Goal: Check status

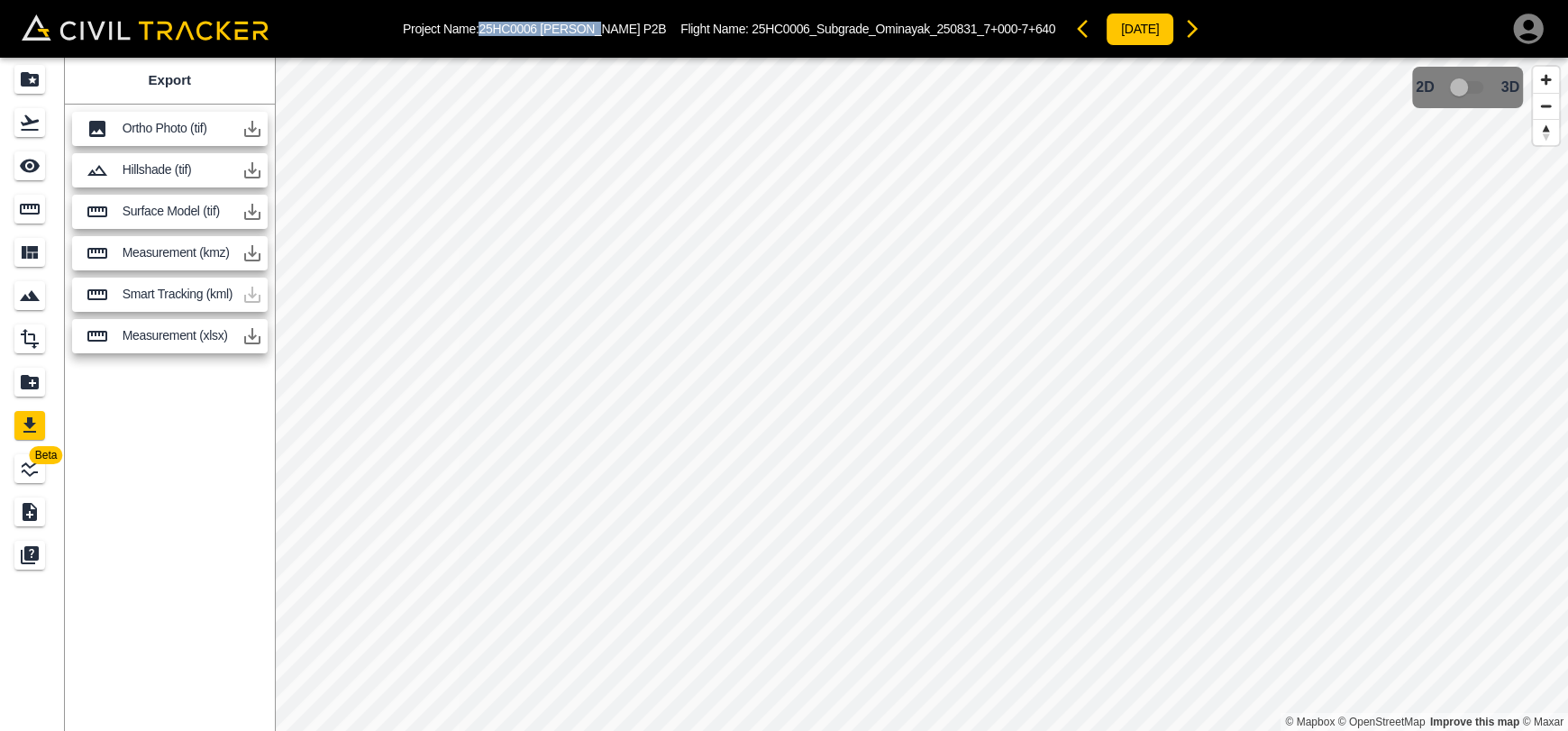
drag, startPoint x: 484, startPoint y: 24, endPoint x: 608, endPoint y: 12, distance: 124.6
click at [608, 12] on div "Project Name: 25HC0006 [PERSON_NAME] P2B Flight Name: 25HC0006_Subgrade_Ominaya…" at bounding box center [806, 29] width 807 height 36
copy p "25HC0006 [PERSON_NAME] P2B"
click at [30, 114] on icon "Flights" at bounding box center [30, 122] width 22 height 22
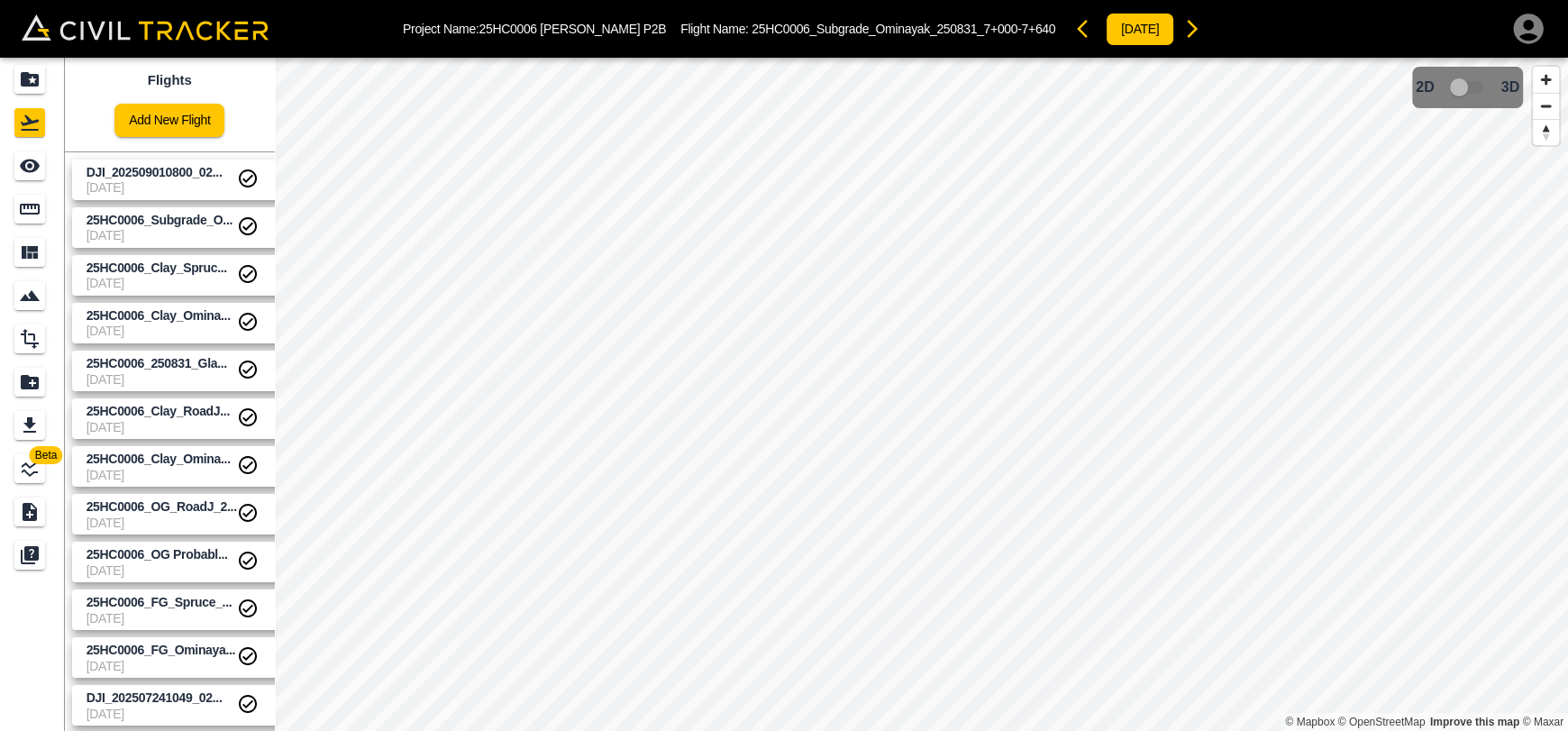
click at [177, 228] on span "[DATE]" at bounding box center [162, 235] width 151 height 14
click at [165, 174] on span "DJI_202509010800_02..." at bounding box center [155, 172] width 136 height 14
click at [165, 223] on span "25HC0006_Subgrade_O..." at bounding box center [159, 219] width 146 height 14
